Goal: Information Seeking & Learning: Learn about a topic

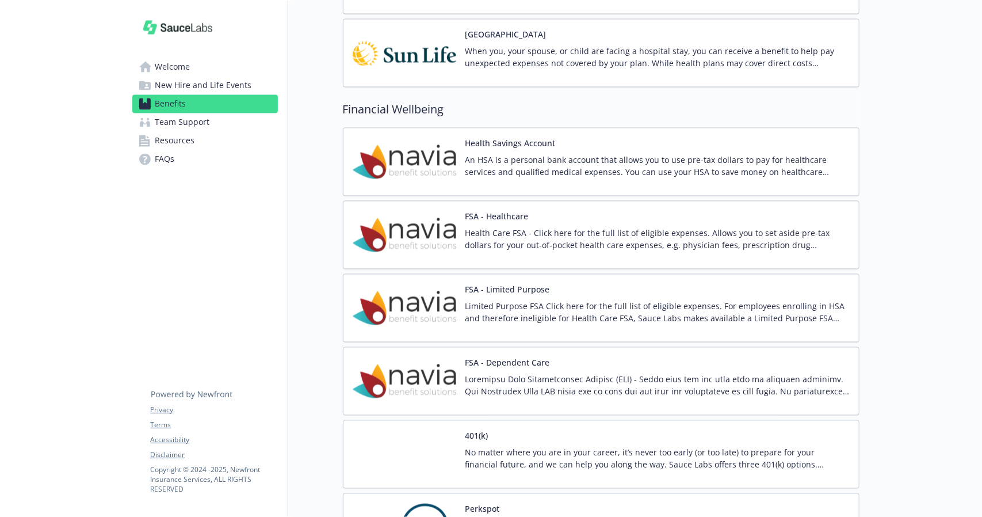
scroll to position [1454, 0]
click at [514, 216] on div "FSA - Healthcare Health Care FSA - Click here for the full list of eligible exp…" at bounding box center [657, 235] width 384 height 49
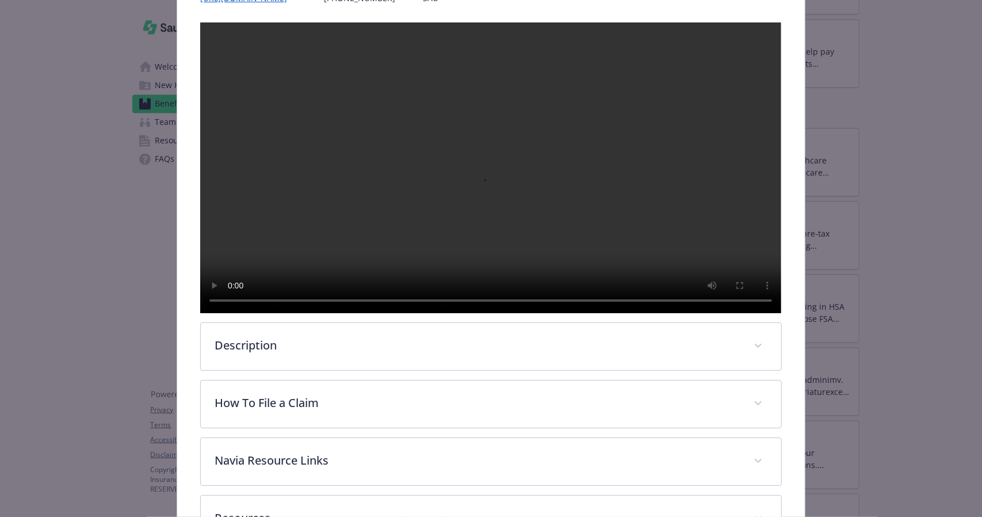
scroll to position [294, 0]
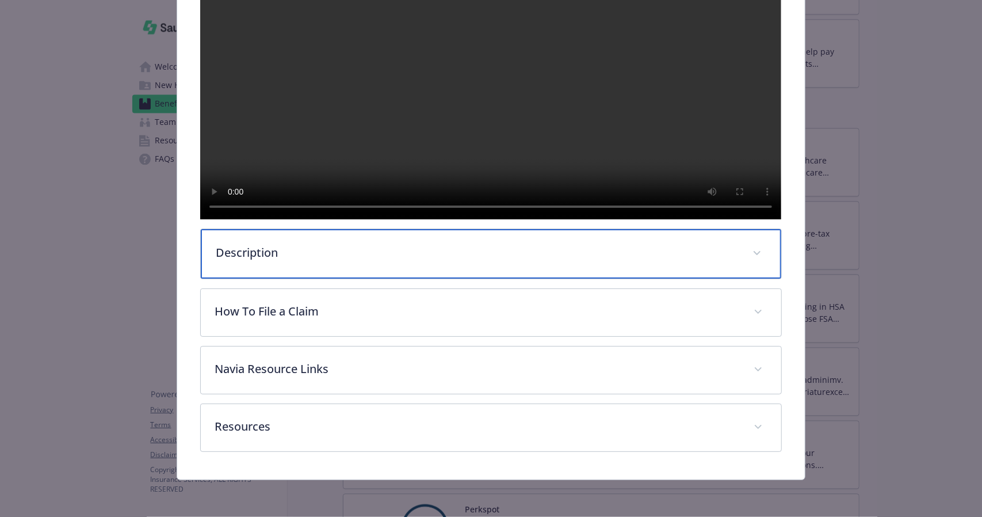
click at [271, 271] on div "Description" at bounding box center [491, 253] width 580 height 49
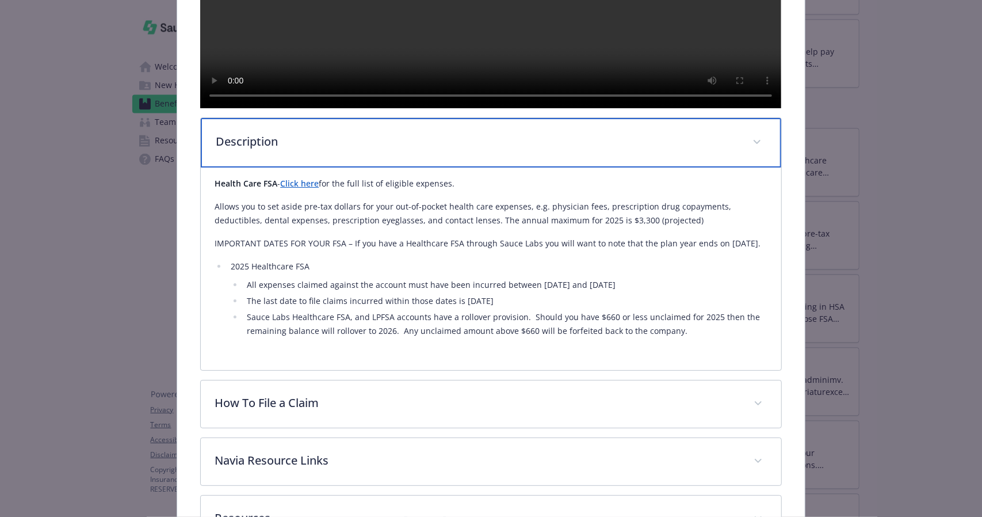
scroll to position [377, 0]
